Goal: Transaction & Acquisition: Purchase product/service

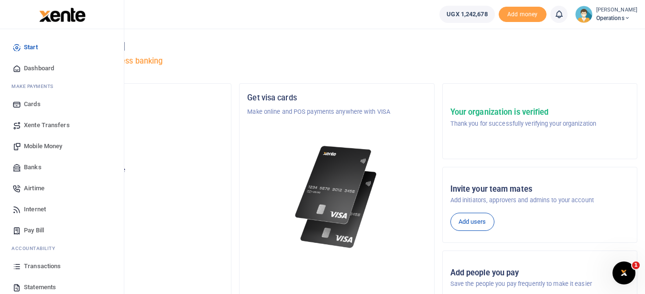
click at [48, 267] on span "Transactions" at bounding box center [42, 266] width 37 height 10
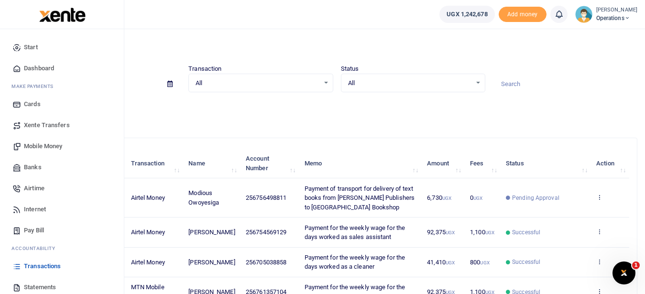
click at [57, 149] on span "Mobile Money" at bounding box center [43, 146] width 38 height 10
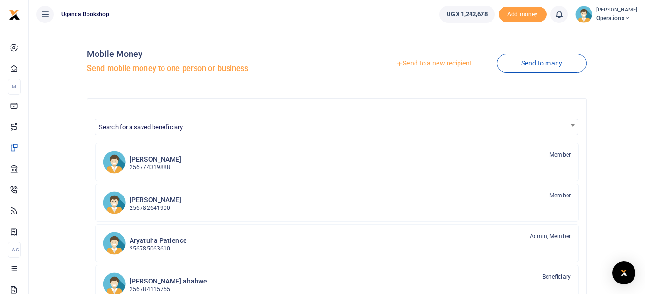
click at [452, 65] on link "Send to a new recipient" at bounding box center [433, 63] width 125 height 17
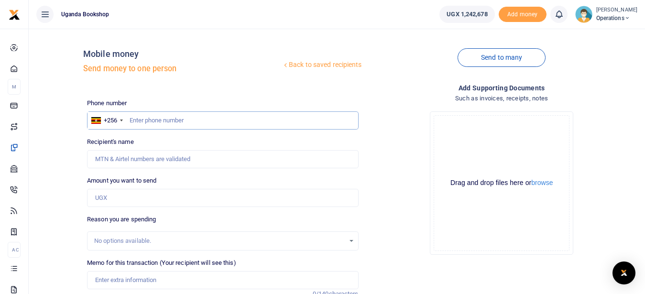
click at [156, 120] on input "text" at bounding box center [222, 120] width 271 height 18
type input "0"
type input "0782378485"
type input "Henry Ssengonge"
type input "0782378485"
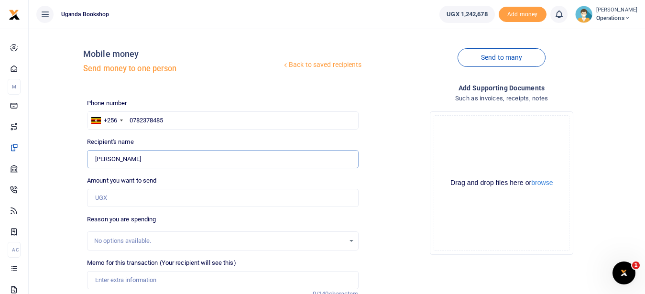
click at [148, 155] on input "Found" at bounding box center [222, 159] width 271 height 18
click at [142, 202] on input "Amount you want to send" at bounding box center [222, 198] width 271 height 18
type input "606,000"
click at [141, 275] on input "Memo for this transaction (Your recipient will see this)" at bounding box center [222, 280] width 271 height 18
click at [547, 182] on button "browse" at bounding box center [542, 182] width 22 height 7
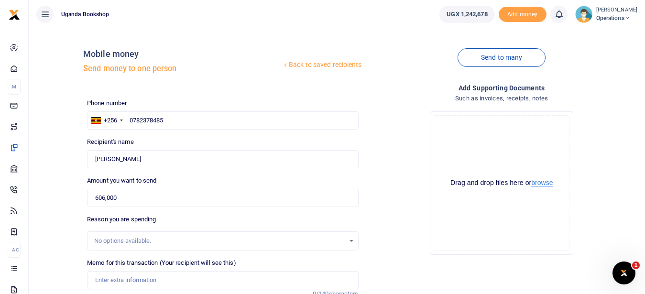
click at [543, 185] on button "browse" at bounding box center [542, 182] width 22 height 7
click at [547, 184] on button "browse" at bounding box center [542, 182] width 22 height 7
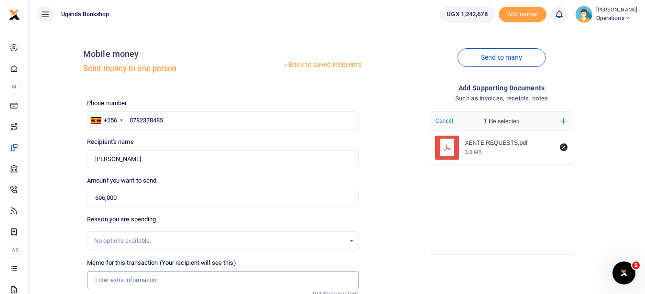
click at [151, 279] on input "Memo for this transaction (Your recipient will see this)" at bounding box center [222, 280] width 271 height 18
click at [253, 279] on input "Payment for painting materials and labour for new tenantin Room 2" at bounding box center [222, 280] width 271 height 18
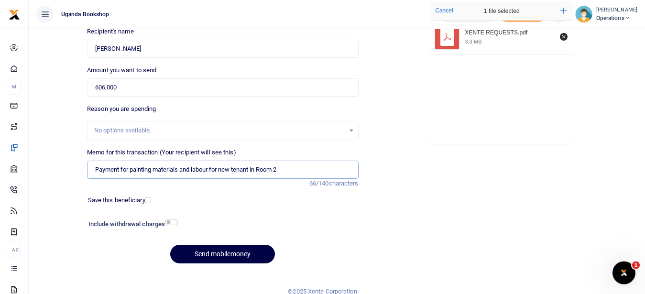
scroll to position [113, 0]
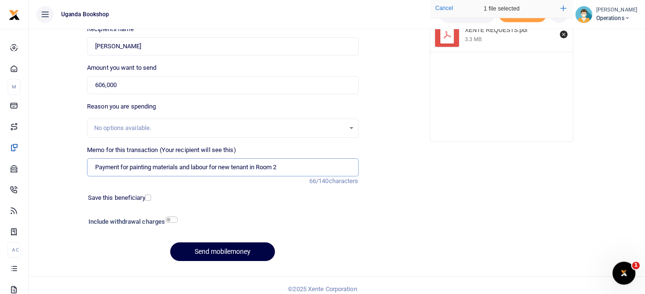
type input "Payment for painting materials and labour for new tenant in Room 2"
click at [175, 219] on input "checkbox" at bounding box center [171, 220] width 12 height 6
checkbox input "true"
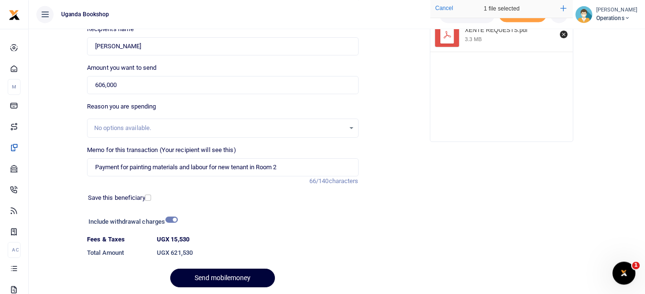
click at [230, 275] on button "Send mobilemoney" at bounding box center [222, 278] width 105 height 19
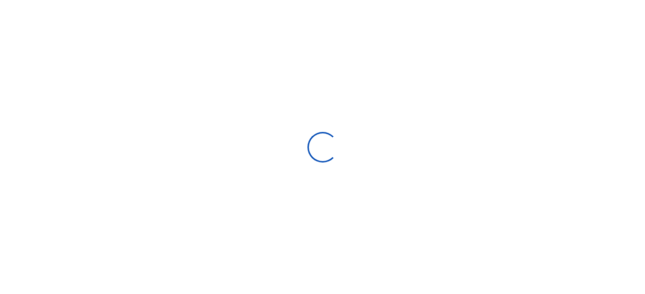
select select
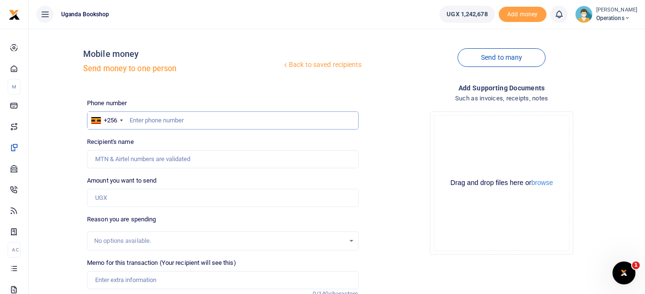
click at [149, 120] on input "text" at bounding box center [222, 120] width 271 height 18
type input "0751219326"
type input "Joseph Buwembo"
click at [130, 200] on input "Amount you want to send" at bounding box center [222, 198] width 271 height 18
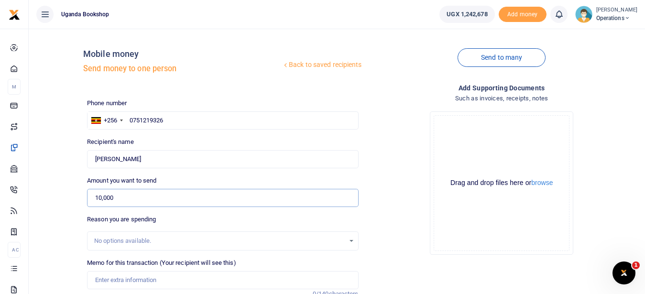
type input "10,000"
click at [134, 275] on input "Memo for this transaction (Your recipient will see this)" at bounding box center [222, 280] width 271 height 18
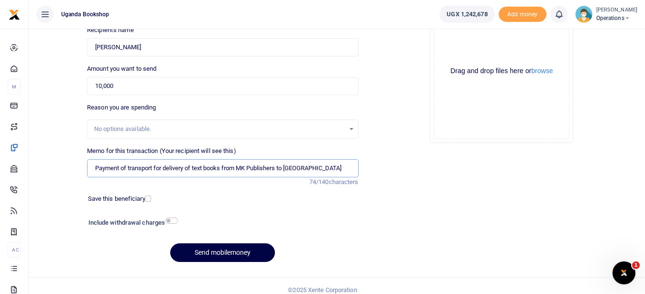
scroll to position [120, 0]
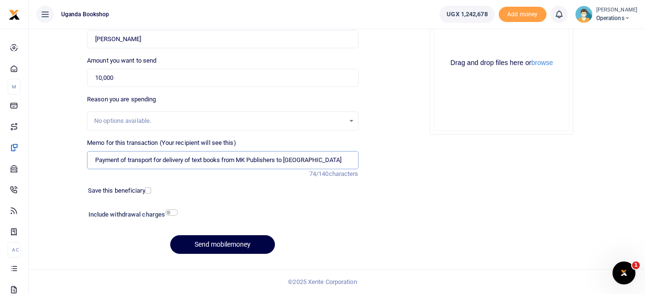
type input "Payment of transport for delivery of text books from MK Publishers to UBS"
click at [172, 210] on input "checkbox" at bounding box center [171, 212] width 12 height 6
checkbox input "true"
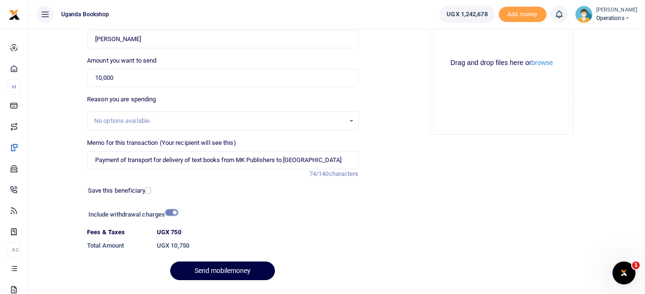
scroll to position [146, 0]
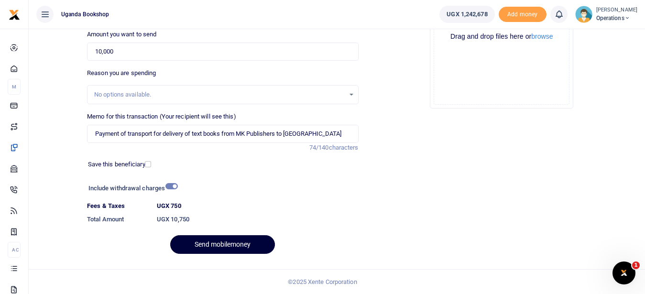
click at [248, 241] on button "Send mobilemoney" at bounding box center [222, 244] width 105 height 19
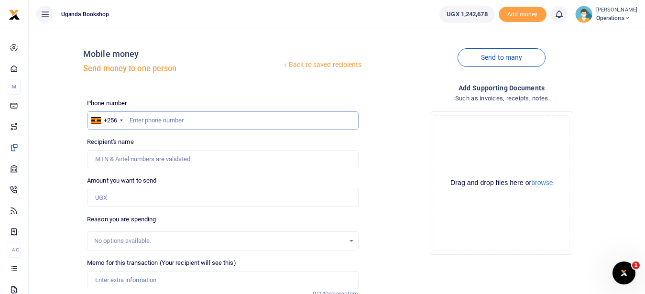
click at [155, 117] on input "text" at bounding box center [222, 120] width 271 height 18
type input "0701596612"
click at [156, 201] on input "Amount you want to send" at bounding box center [222, 198] width 271 height 18
type input "Tonny Ssentongo"
type input "10,000"
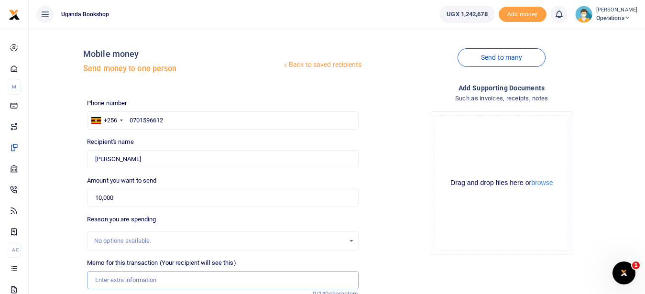
click at [142, 278] on input "Memo for this transaction (Your recipient will see this)" at bounding box center [222, 280] width 271 height 18
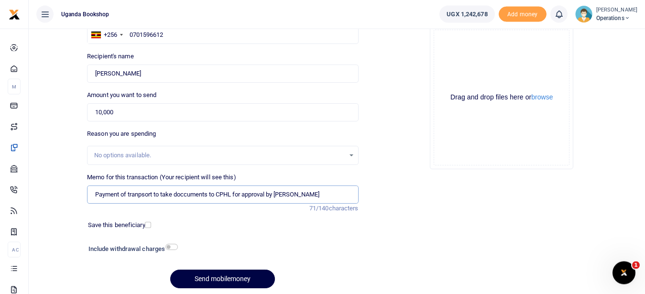
scroll to position [87, 0]
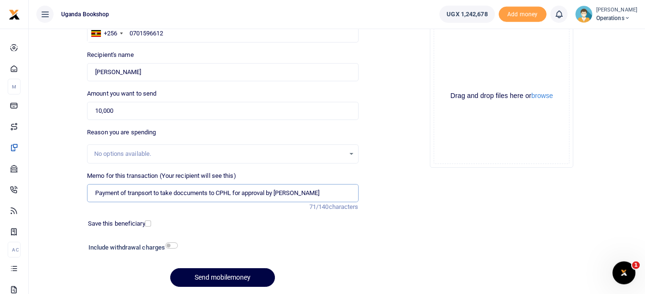
type input "Payment of tranpsort to take doccuments to CPHL for approval by Lillian"
click at [169, 243] on input "checkbox" at bounding box center [171, 245] width 12 height 6
checkbox input "true"
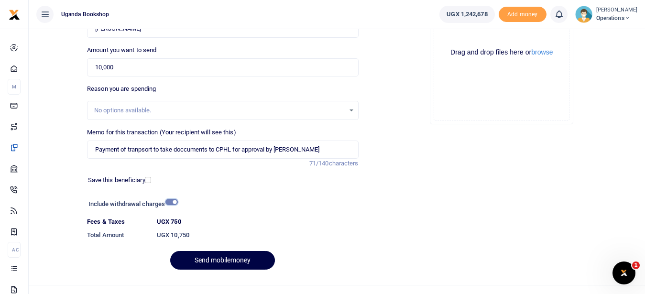
scroll to position [146, 0]
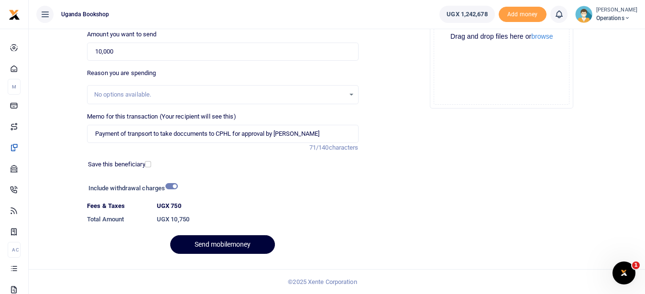
click at [206, 245] on button "Send mobilemoney" at bounding box center [222, 244] width 105 height 19
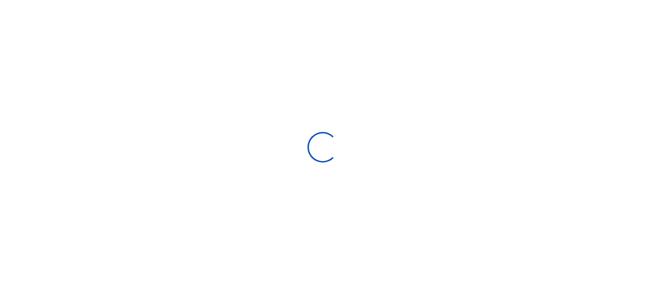
select select "Loading bundles"
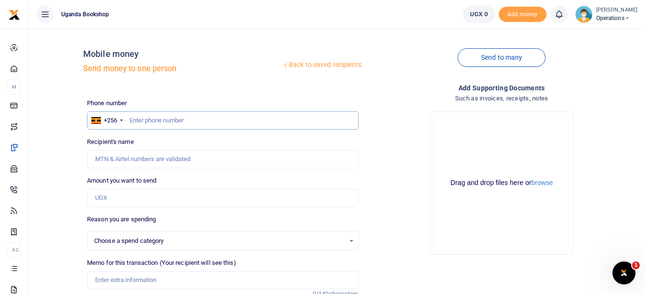
click at [155, 116] on input "text" at bounding box center [222, 120] width 271 height 18
type input "0785063610"
type input "Aryatuha Patience"
type input "0785063610"
click at [128, 204] on input "Amount you want to send" at bounding box center [222, 198] width 271 height 18
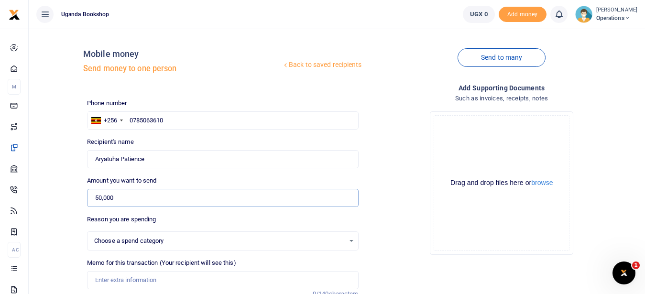
type input "50,000"
click at [141, 240] on span "Choose a spend category" at bounding box center [219, 241] width 250 height 10
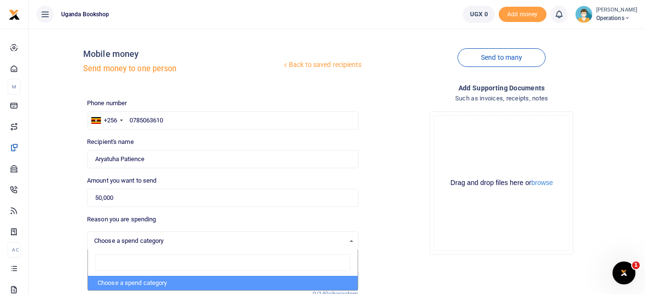
click at [398, 215] on div "Drop your files here Drag and drop files here or browse Powered by Uppy" at bounding box center [501, 183] width 271 height 159
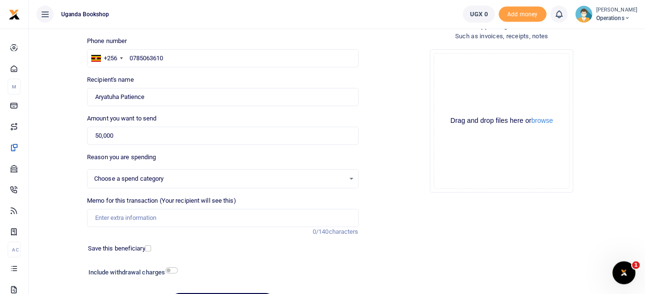
scroll to position [77, 0]
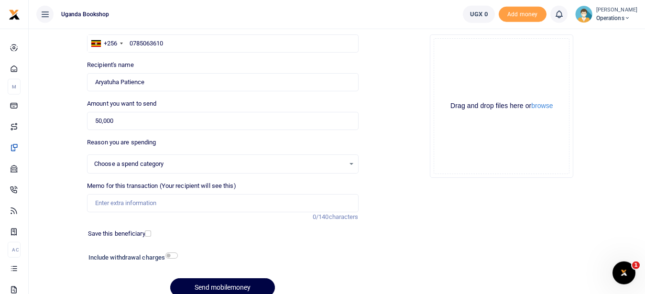
click at [349, 163] on div "Choose a spend category Select an option" at bounding box center [222, 164] width 270 height 11
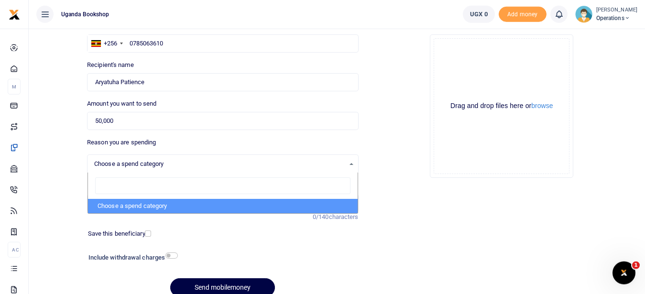
click at [373, 183] on div "Drop your files here Drag and drop files here or browse Powered by Uppy" at bounding box center [501, 106] width 271 height 159
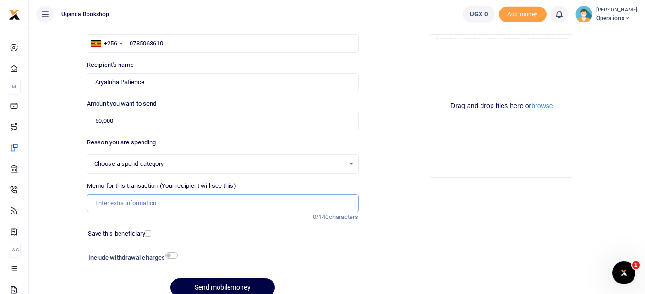
click at [117, 203] on input "Memo for this transaction (Your recipient will see this)" at bounding box center [222, 203] width 271 height 18
click at [344, 165] on span "Choose a spend category" at bounding box center [219, 164] width 250 height 10
type input "Transport"
click at [390, 193] on div "Add supporting Documents Such as invoices, receipts, notes Drop your files here…" at bounding box center [501, 155] width 279 height 299
click at [350, 162] on div "Choose a spend category Select an option" at bounding box center [222, 164] width 270 height 11
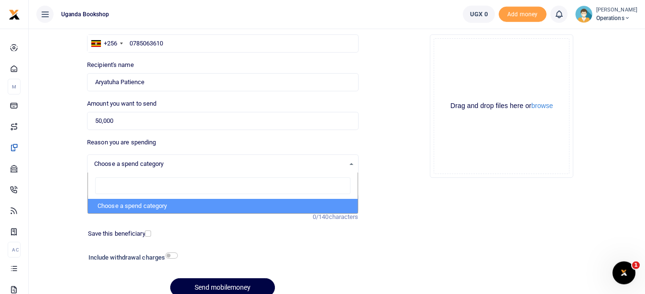
click at [203, 247] on div "Phone number +256 Uganda +256 0785063610 Phone is required. Recipient's name Fo…" at bounding box center [222, 163] width 279 height 283
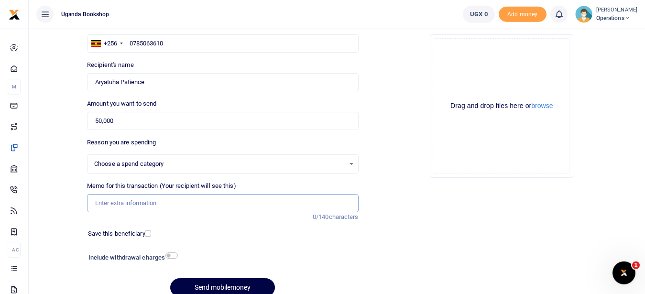
click at [165, 202] on input "Memo for this transaction (Your recipient will see this)" at bounding box center [222, 203] width 271 height 18
type input "T"
click at [228, 202] on input "Payment of Uber for delivering salary cheques tothe bank" at bounding box center [222, 203] width 271 height 18
type input "Payment of Uber for delivering salary cheques to the bank"
click at [176, 254] on input "checkbox" at bounding box center [171, 255] width 12 height 6
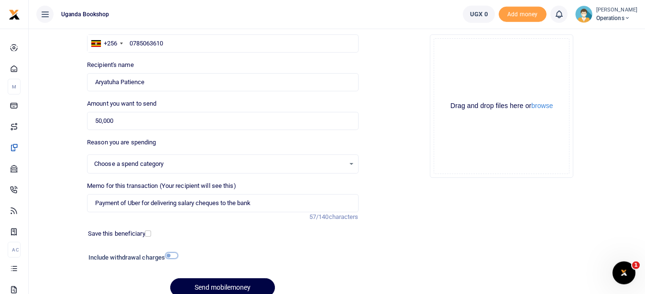
checkbox input "true"
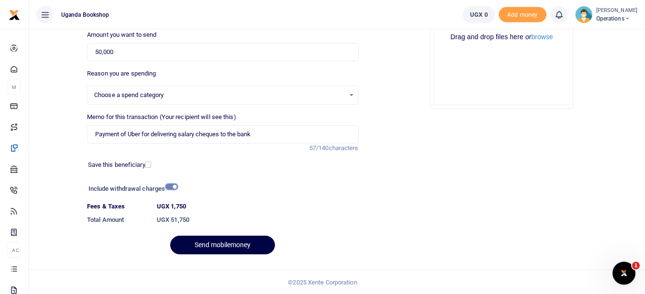
scroll to position [146, 0]
click at [233, 242] on button "Send mobilemoney" at bounding box center [222, 244] width 105 height 19
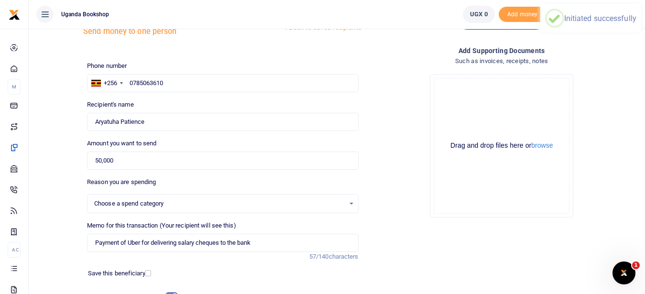
scroll to position [33, 0]
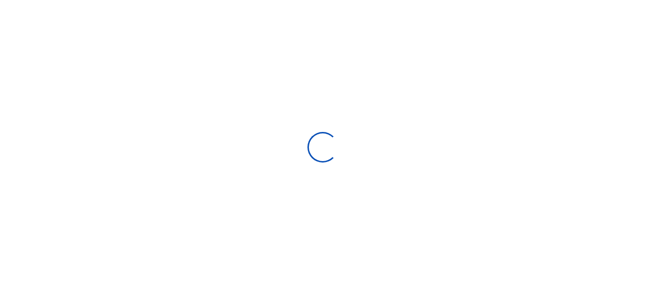
select select
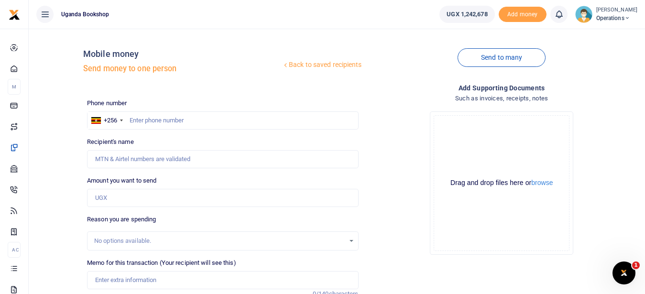
click at [144, 130] on div "Phone number +256 [GEOGRAPHIC_DATA] +256 Phone is required. Recipient's name Na…" at bounding box center [222, 239] width 279 height 283
click at [141, 116] on input "text" at bounding box center [222, 120] width 271 height 18
type input "785430555"
type input "[PERSON_NAME]"
type input "785430555"
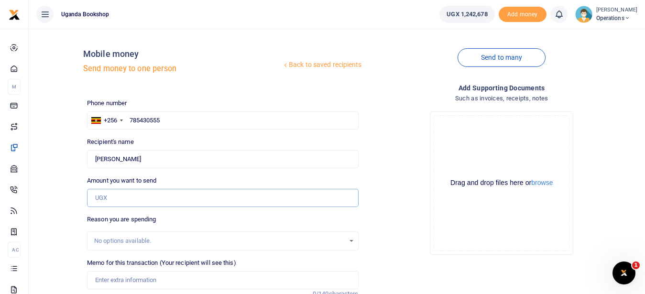
click at [108, 203] on input "Amount you want to send" at bounding box center [222, 198] width 271 height 18
type input "20,000"
click at [141, 277] on input "Memo for this transaction (Your recipient will see this)" at bounding box center [222, 280] width 271 height 18
type input "O"
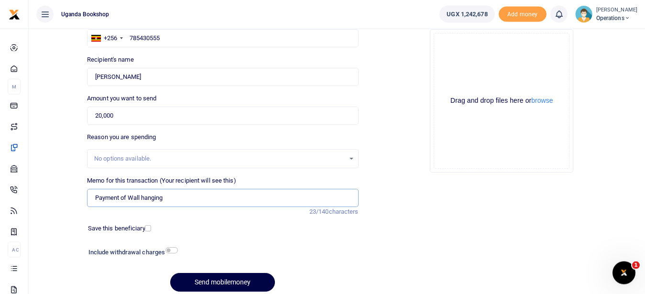
scroll to position [84, 0]
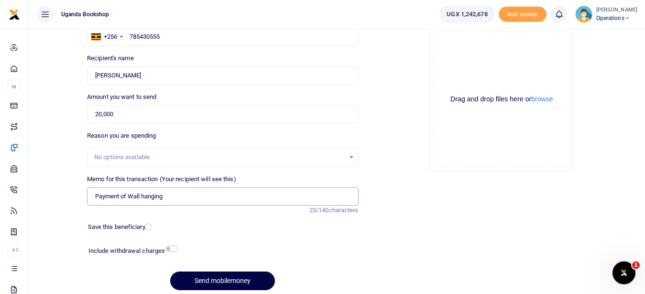
type input "Payment of Wall hanging"
click at [173, 250] on input "checkbox" at bounding box center [171, 249] width 12 height 6
checkbox input "true"
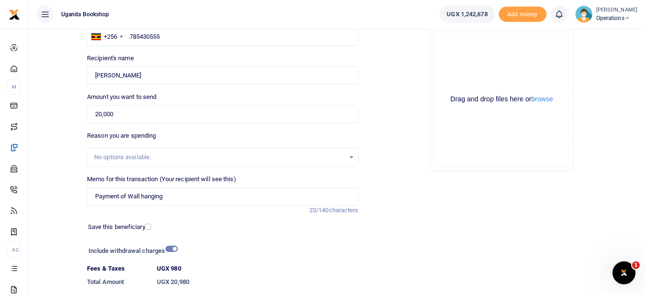
drag, startPoint x: 643, startPoint y: 108, endPoint x: 652, endPoint y: 142, distance: 35.6
click at [644, 142] on html "Start Dashboard M ake Payments Cards Xente Transfers Mobile Money Banks Airtime" at bounding box center [322, 136] width 645 height 440
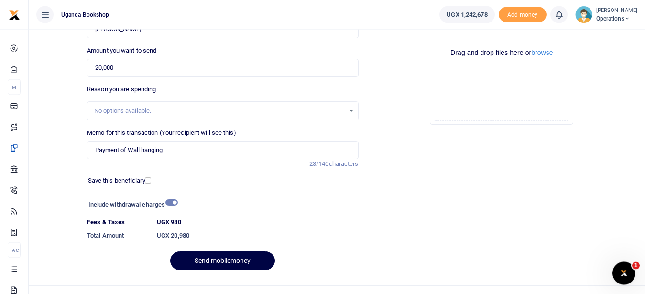
scroll to position [146, 0]
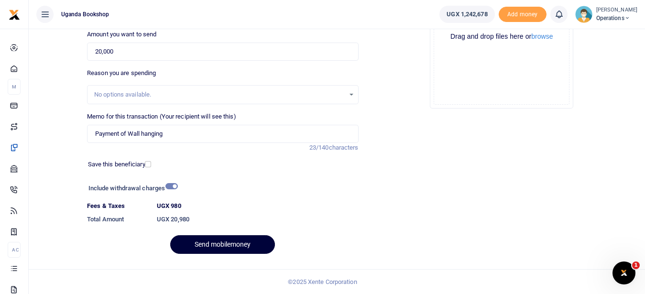
click at [220, 247] on button "Send mobilemoney" at bounding box center [222, 244] width 105 height 19
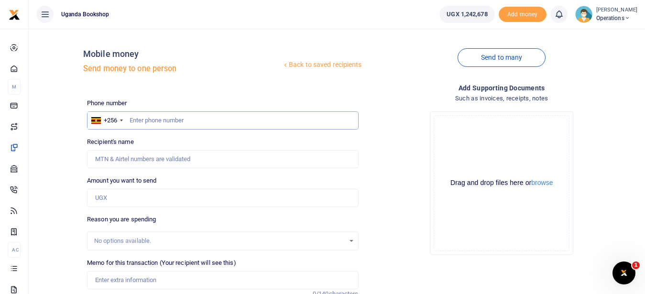
click at [136, 121] on input "text" at bounding box center [222, 120] width 271 height 18
type input "0754282495"
click at [141, 163] on input "Recipient's name" at bounding box center [222, 159] width 271 height 18
click at [198, 178] on div "Amount you want to send Amount is required." at bounding box center [222, 191] width 271 height 31
type input "Waninda Geofrey"
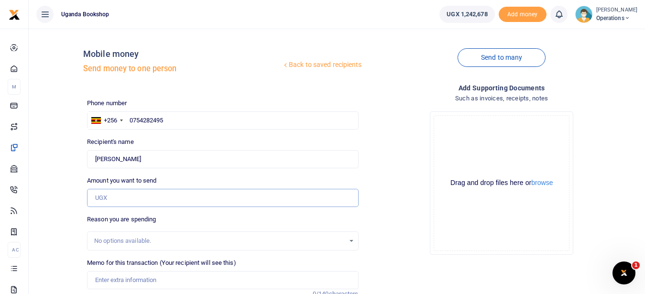
click at [129, 200] on input "Amount you want to send" at bounding box center [222, 198] width 271 height 18
type input "15,000"
click at [121, 269] on div "Memo for this transaction (Your recipient will see this) Reason is required. 0/…" at bounding box center [222, 273] width 271 height 31
click at [125, 280] on input "Memo for this transaction (Your recipient will see this)" at bounding box center [222, 280] width 271 height 18
click at [175, 279] on input "Transport refund for workingon Sunday 30th August" at bounding box center [222, 280] width 271 height 18
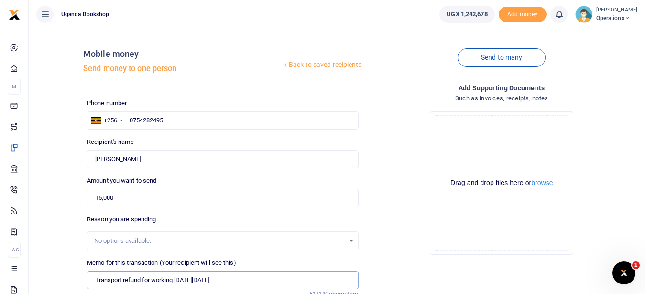
click at [248, 275] on input "Transport refund for working on Sunday 30th August" at bounding box center [222, 280] width 271 height 18
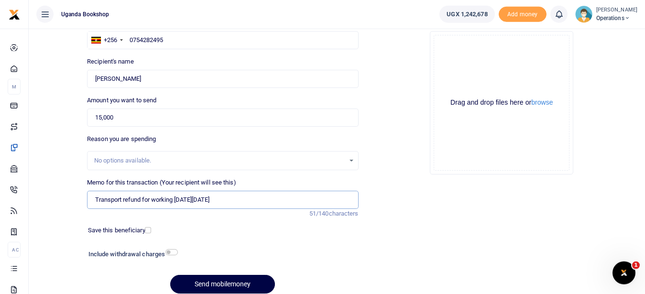
scroll to position [84, 0]
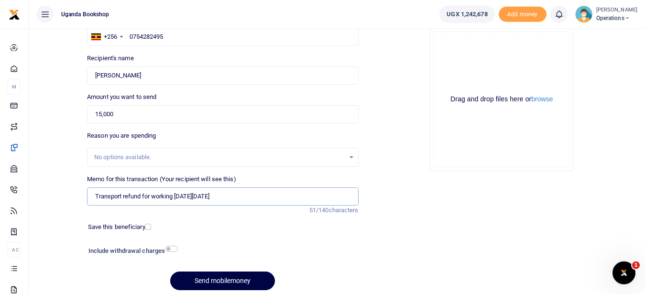
type input "Transport refund for working on Sunday 30th August"
click at [169, 250] on input "checkbox" at bounding box center [171, 249] width 12 height 6
checkbox input "true"
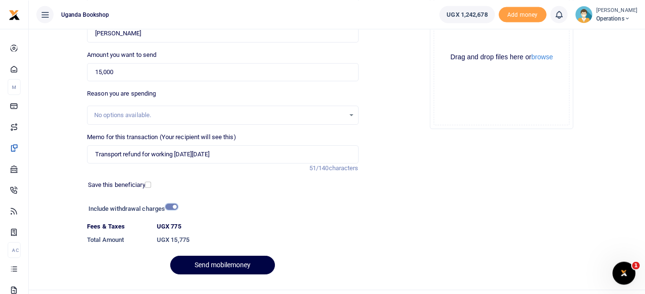
scroll to position [146, 0]
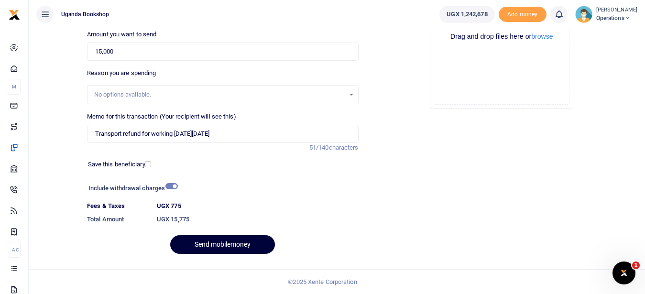
click at [210, 247] on button "Send mobilemoney" at bounding box center [222, 244] width 105 height 19
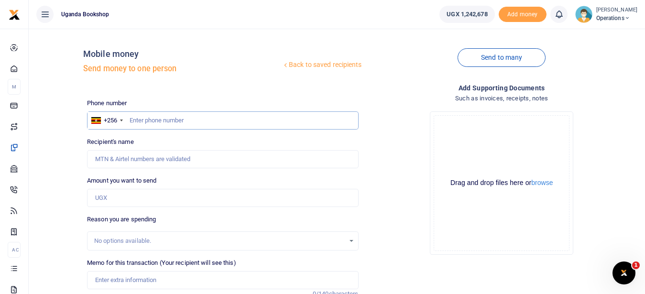
click at [224, 123] on input "text" at bounding box center [222, 120] width 271 height 18
type input "0782378485"
type input "[PERSON_NAME]"
type input "0782378485"
click at [180, 162] on input "Found" at bounding box center [222, 159] width 271 height 18
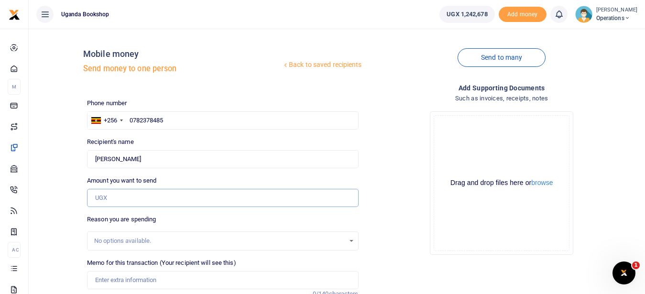
click at [180, 204] on input "Amount you want to send" at bounding box center [222, 198] width 271 height 18
type input "25,000"
click at [174, 280] on input "Memo for this transaction (Your recipient will see this)" at bounding box center [222, 280] width 271 height 18
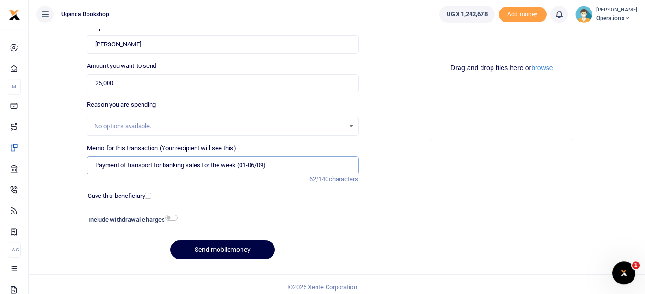
scroll to position [120, 0]
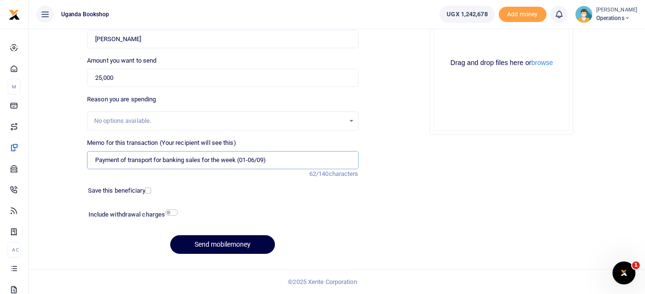
type input "Payment of transport for banking sales for the week (01-06/09)"
click at [170, 214] on input "checkbox" at bounding box center [171, 212] width 12 height 6
checkbox input "true"
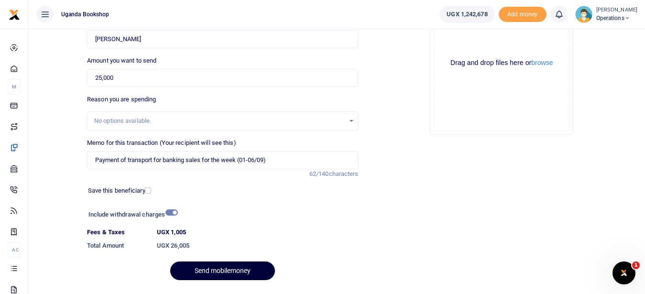
click at [232, 271] on button "Send mobilemoney" at bounding box center [222, 270] width 105 height 19
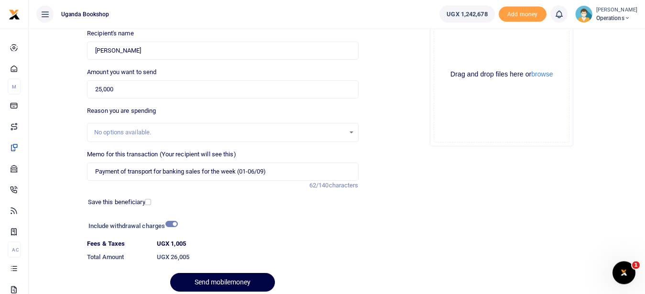
scroll to position [100, 0]
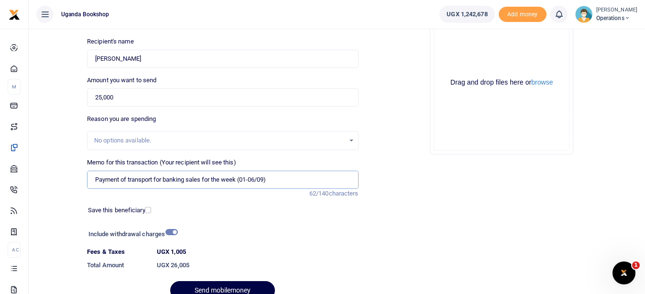
click at [250, 180] on input "Payment of transport for banking sales for the week (01-06/09)" at bounding box center [222, 180] width 271 height 18
click at [281, 182] on input "Payment of transport for banking sales for the week (1st to 06/09)" at bounding box center [222, 180] width 271 height 18
click at [207, 283] on button "Send mobilemoney" at bounding box center [222, 290] width 105 height 19
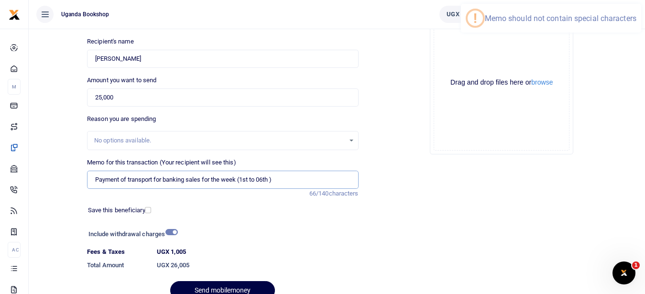
click at [278, 181] on input "Payment of transport for banking sales for the week (1st to 06th )" at bounding box center [222, 180] width 271 height 18
click at [241, 178] on input "Payment of transport for banking sales for the week (1st to 06th" at bounding box center [222, 180] width 271 height 18
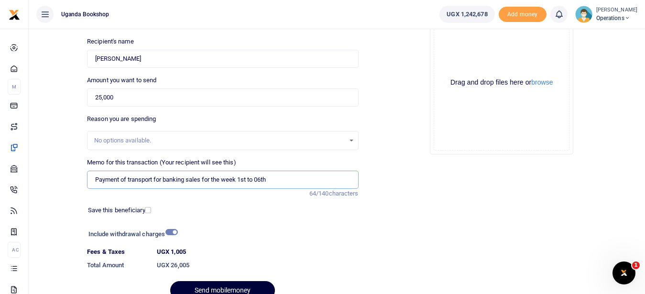
type input "Payment of transport for banking sales for the week 1st to 06th"
click at [233, 286] on button "Send mobilemoney" at bounding box center [222, 290] width 105 height 19
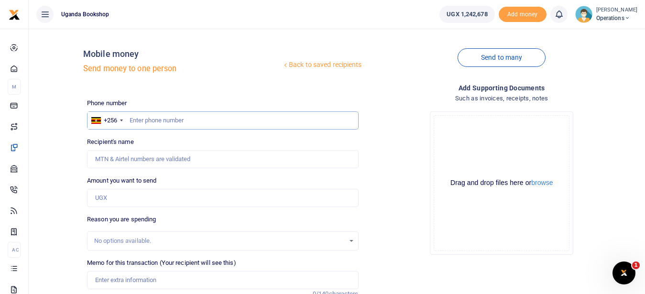
click at [174, 120] on input "text" at bounding box center [222, 120] width 271 height 18
type input "0782378485"
type input "[PERSON_NAME]"
type input "0782378485"
click at [149, 196] on input "Amount you want to send" at bounding box center [222, 198] width 271 height 18
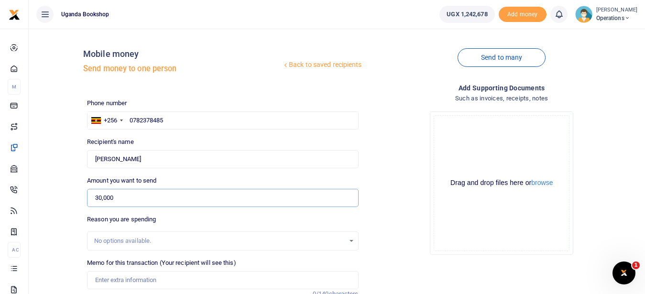
type input "30,000"
click at [147, 275] on input "Memo for this transaction (Your recipient will see this)" at bounding box center [222, 280] width 271 height 18
click at [234, 279] on input "Payment for purchase of office toner for the storescomputer" at bounding box center [222, 280] width 271 height 18
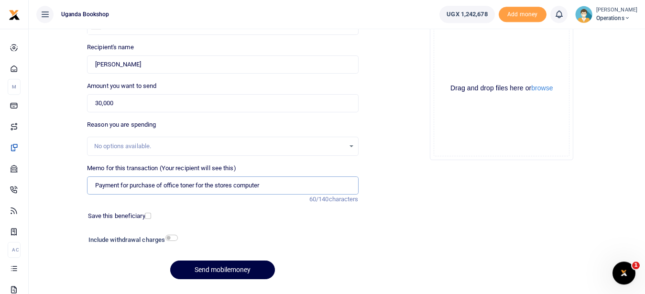
scroll to position [97, 0]
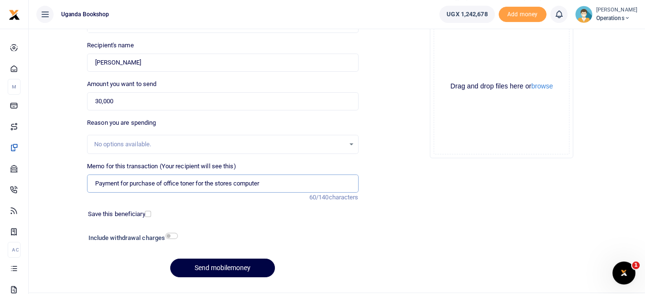
type input "Payment for purchase of office toner for the stores computer"
click at [168, 236] on input "checkbox" at bounding box center [171, 236] width 12 height 6
checkbox input "true"
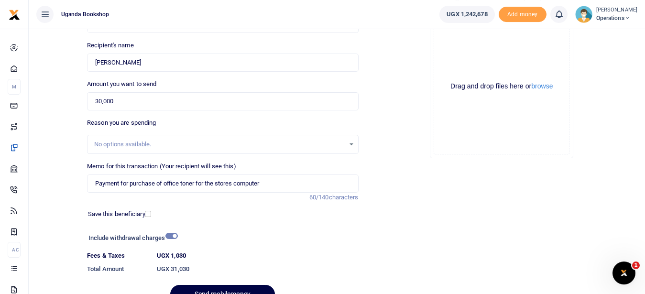
click at [245, 290] on div at bounding box center [244, 288] width 11 height 11
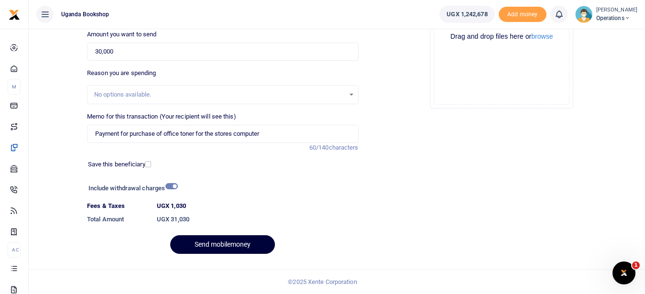
click at [246, 245] on button "Send mobilemoney" at bounding box center [222, 244] width 105 height 19
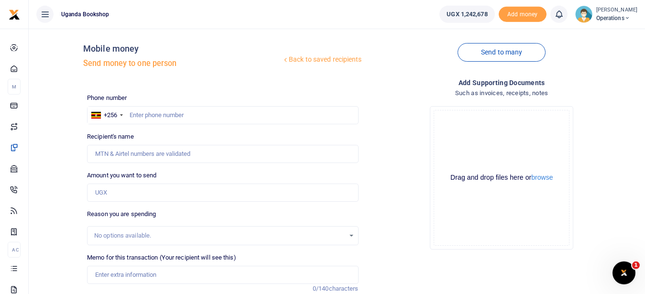
scroll to position [7, 0]
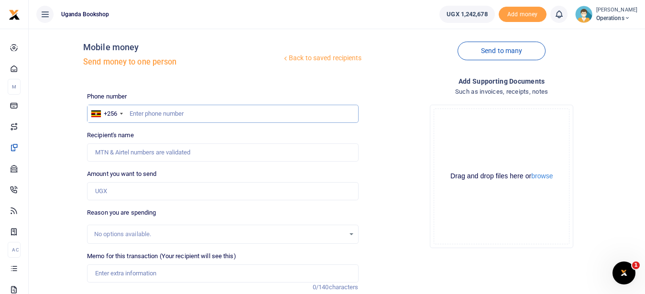
click at [153, 112] on input "text" at bounding box center [222, 114] width 271 height 18
type input "0782238540"
type input "Ayubu Mwondha"
type input "0782238540"
click at [129, 191] on input "Amount you want to send" at bounding box center [222, 191] width 271 height 18
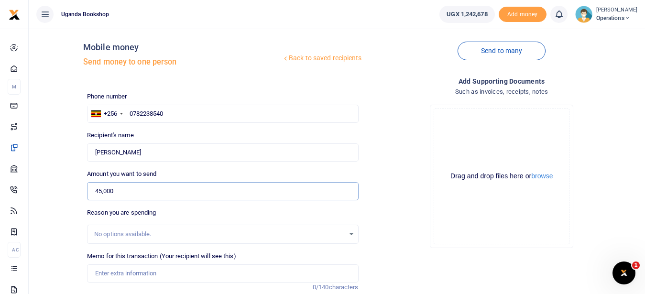
type input "45,000"
click at [159, 265] on input "Memo for this transaction (Your recipient will see this)" at bounding box center [222, 273] width 271 height 18
type input "B"
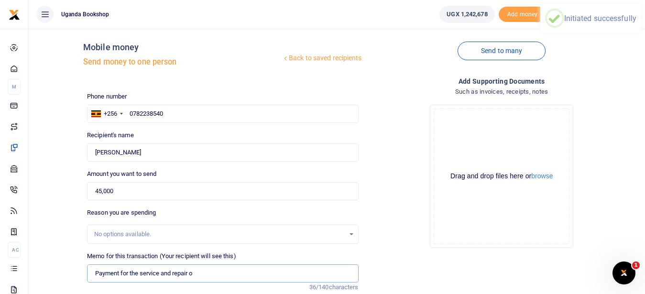
type input "Payment for the service and repair of"
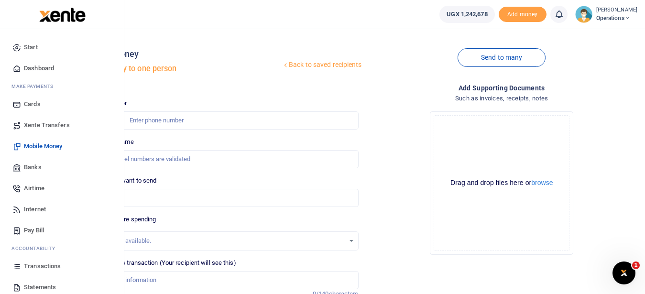
click at [61, 264] on link "Transactions" at bounding box center [62, 266] width 109 height 21
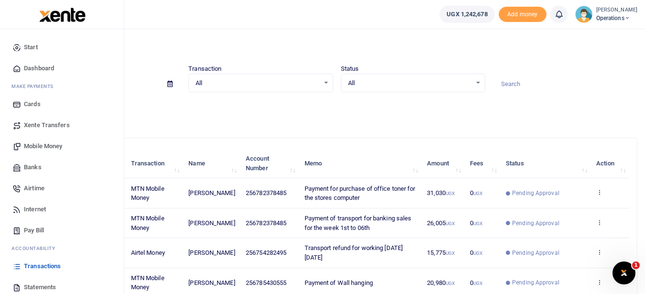
click at [45, 149] on span "Mobile Money" at bounding box center [43, 146] width 38 height 10
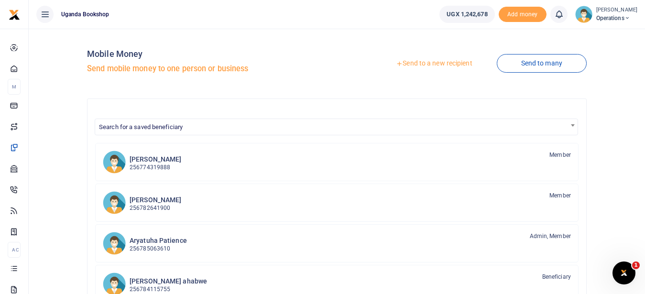
click at [437, 63] on link "Send to a new recipient" at bounding box center [433, 63] width 125 height 17
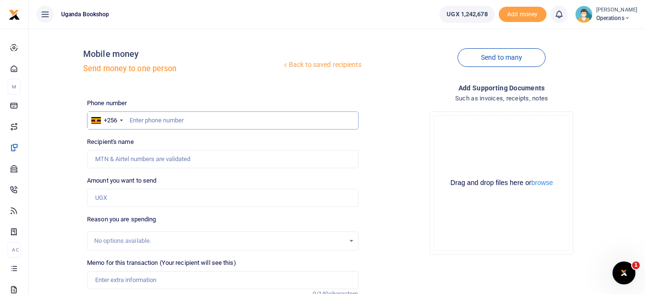
click at [133, 120] on input "text" at bounding box center [222, 120] width 271 height 18
type input "782238540"
type input "[PERSON_NAME]"
type input "782238540"
click at [174, 195] on input "Amount you want to send" at bounding box center [222, 198] width 271 height 18
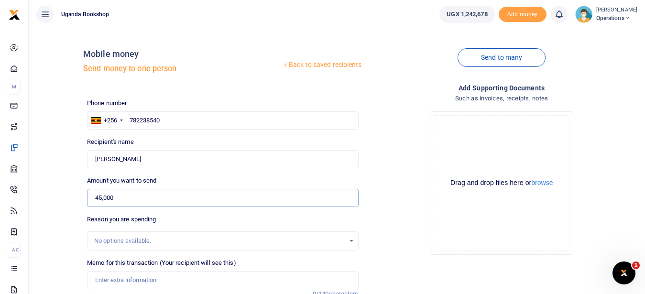
type input "45,000"
click at [143, 281] on input "Memo for this transaction (Your recipient will see this)" at bounding box center [222, 280] width 271 height 18
type input "Payment of repair and service of water dispenser at the GM's office"
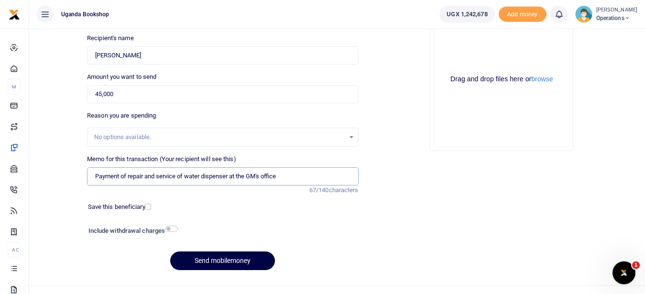
scroll to position [113, 0]
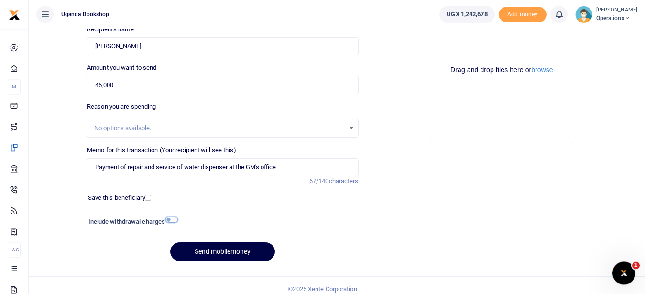
click at [168, 221] on input "checkbox" at bounding box center [171, 220] width 12 height 6
checkbox input "true"
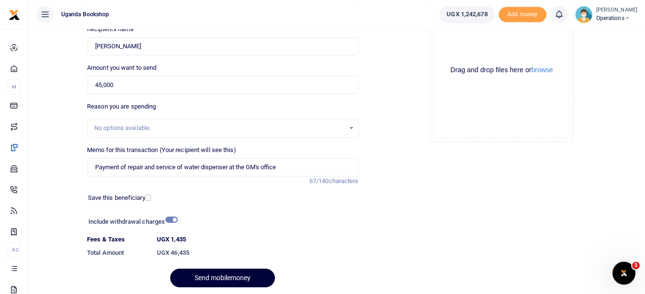
click at [222, 278] on button "Send mobilemoney" at bounding box center [222, 278] width 105 height 19
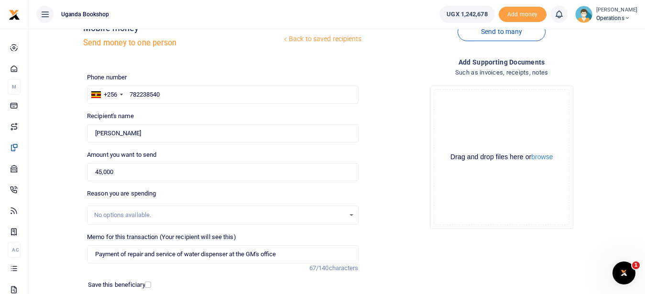
scroll to position [0, 0]
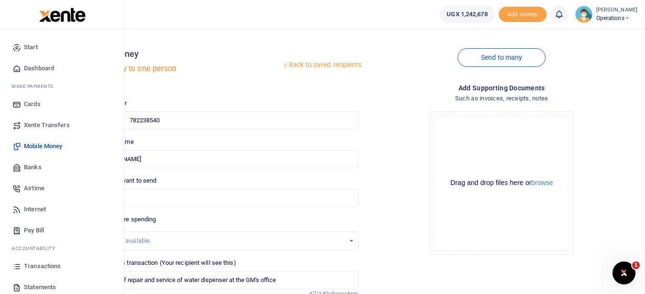
click at [60, 264] on span "Transactions" at bounding box center [42, 266] width 37 height 10
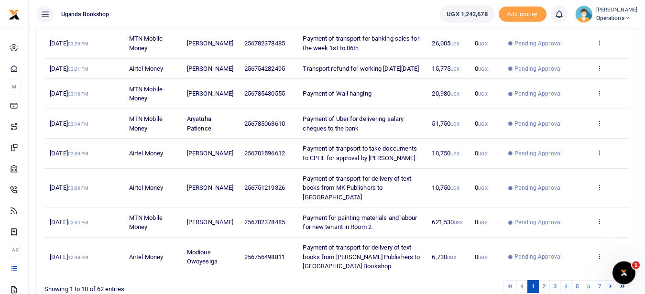
scroll to position [208, 0]
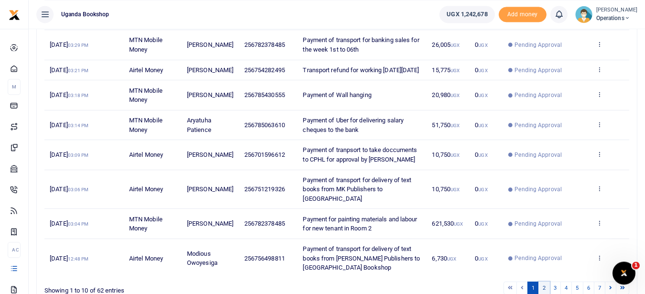
click at [543, 291] on link "2" at bounding box center [543, 288] width 11 height 13
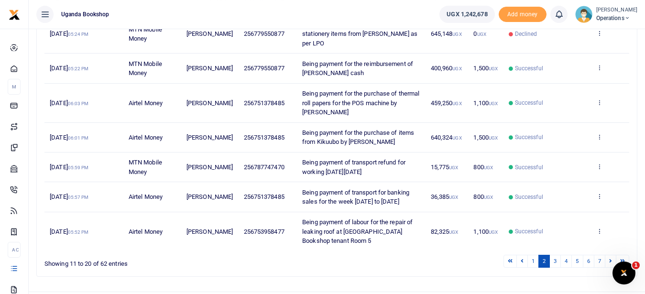
scroll to position [267, 0]
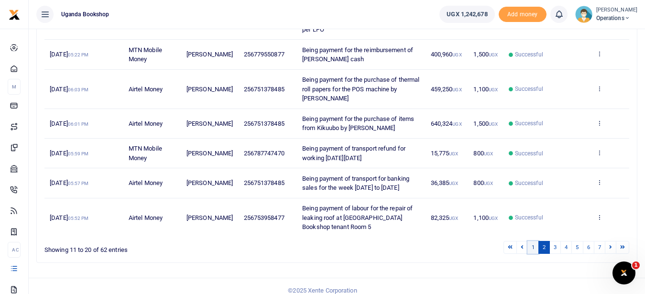
click at [532, 242] on link "1" at bounding box center [532, 247] width 11 height 13
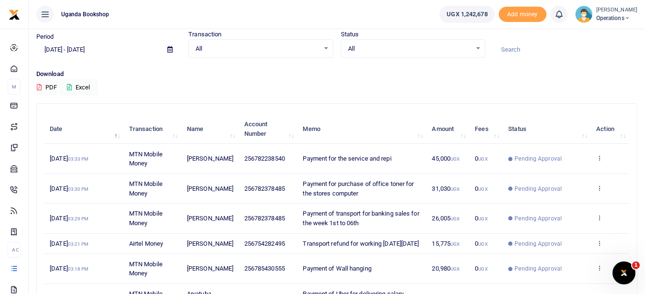
scroll to position [30, 0]
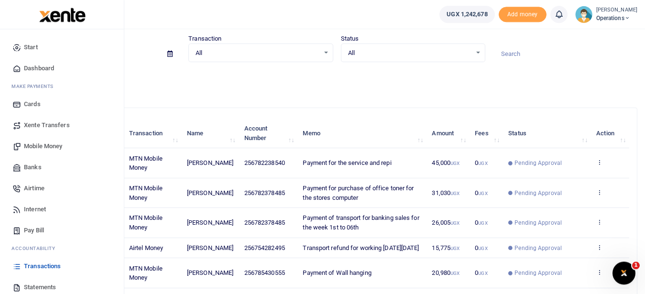
click at [60, 145] on span "Mobile Money" at bounding box center [43, 146] width 38 height 10
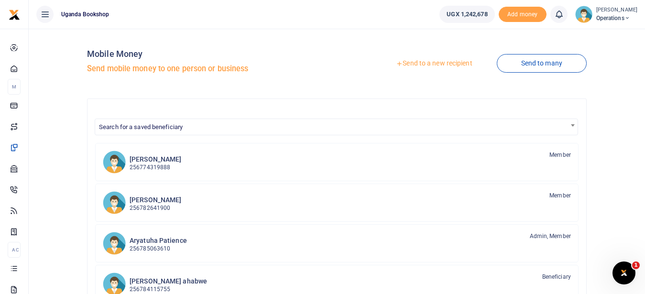
click at [423, 65] on link "Send to a new recipient" at bounding box center [433, 63] width 125 height 17
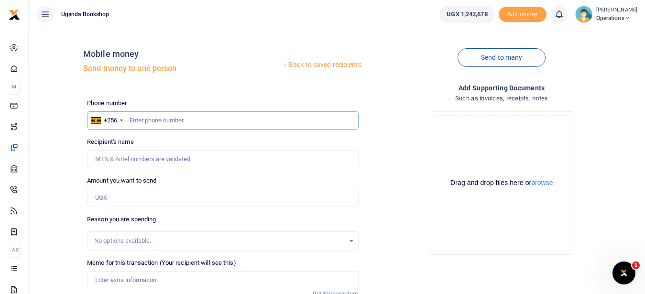
click at [155, 124] on input "text" at bounding box center [222, 120] width 271 height 18
type input "0782378485"
click at [133, 202] on input "Amount you want to send" at bounding box center [222, 198] width 271 height 18
type input "[PERSON_NAME]"
type input "25,000"
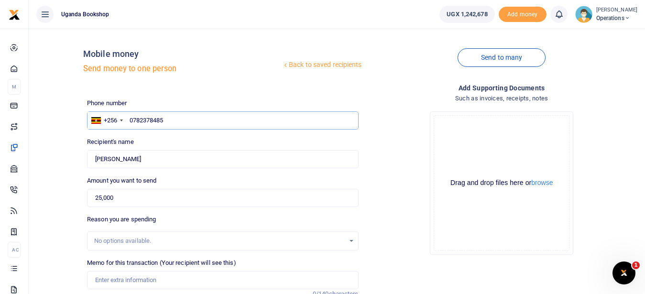
click at [173, 124] on input "0782378485" at bounding box center [222, 120] width 271 height 18
type input "07823784"
type input "0"
click at [136, 120] on input "text" at bounding box center [222, 120] width 271 height 18
click at [141, 121] on input "075395" at bounding box center [222, 120] width 271 height 18
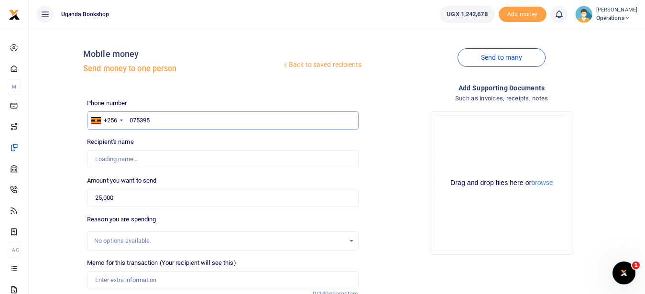
click at [149, 121] on input "075395" at bounding box center [222, 120] width 271 height 18
click at [140, 120] on input "075395" at bounding box center [222, 120] width 271 height 18
click at [153, 120] on input "075395" at bounding box center [222, 120] width 271 height 18
type input "0753958477"
click at [146, 153] on input "Found" at bounding box center [222, 159] width 271 height 18
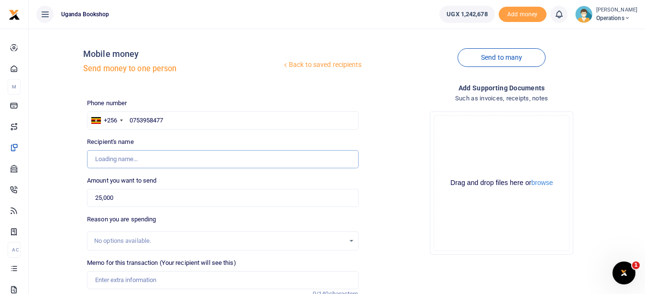
type input "Maloba Ronald"
drag, startPoint x: 115, startPoint y: 195, endPoint x: 87, endPoint y: 196, distance: 27.8
click at [87, 196] on input "25,000" at bounding box center [222, 198] width 271 height 18
type input "110,000"
click at [113, 240] on div "No options available." at bounding box center [219, 241] width 250 height 10
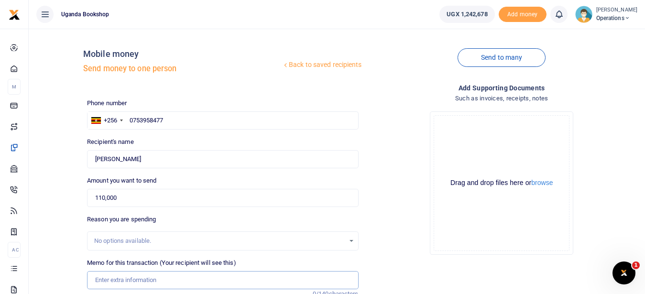
click at [113, 275] on input "Memo for this transaction (Your recipient will see this)" at bounding box center [222, 280] width 271 height 18
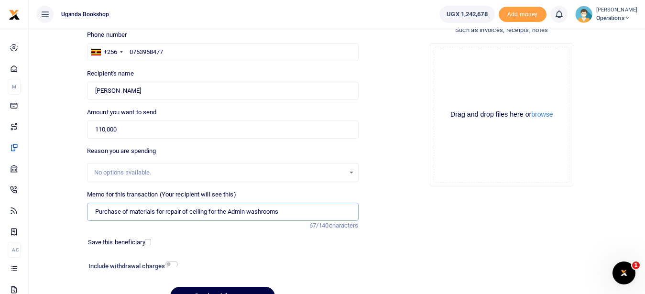
scroll to position [120, 0]
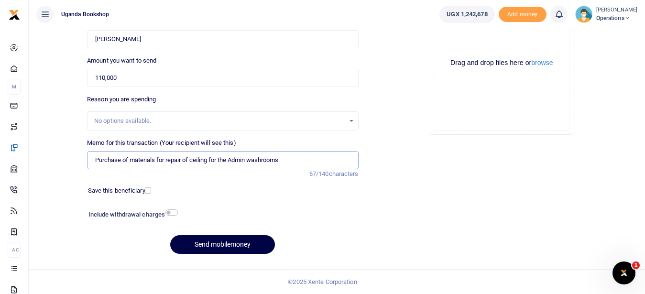
type input "Purchase of materials for repair of ceiling for the Admin washrooms"
click at [172, 210] on input "checkbox" at bounding box center [171, 212] width 12 height 6
checkbox input "true"
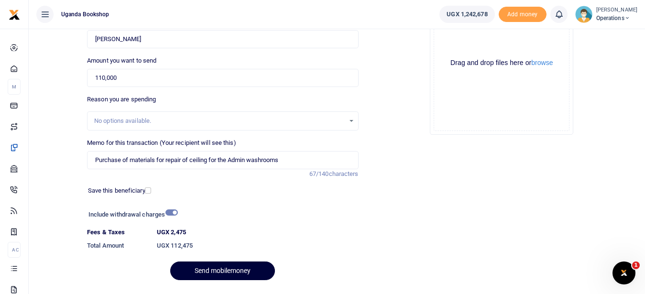
click at [231, 270] on button "Send mobilemoney" at bounding box center [222, 270] width 105 height 19
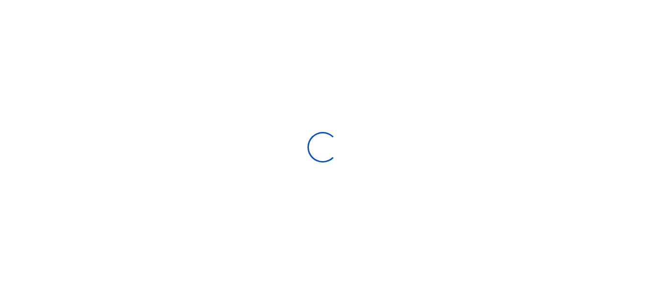
select select "Loading bundles"
select select
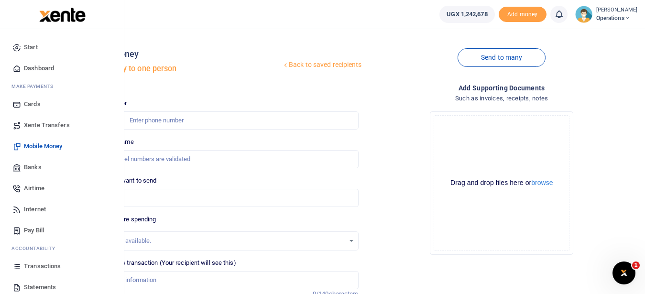
click at [49, 264] on span "Transactions" at bounding box center [42, 266] width 37 height 10
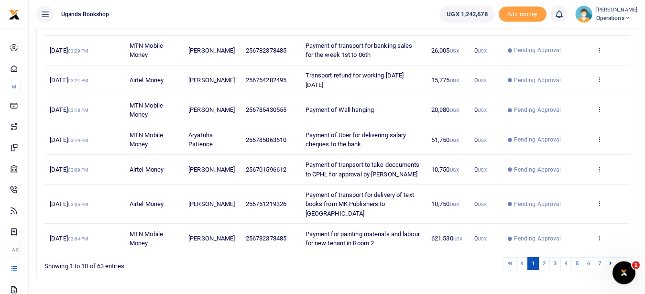
scroll to position [249, 0]
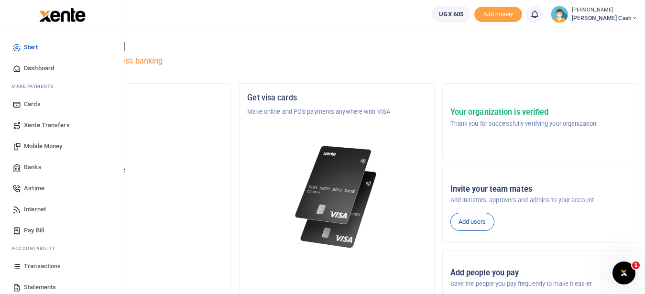
click at [70, 262] on link "Transactions" at bounding box center [62, 266] width 109 height 21
